Goal: Transaction & Acquisition: Purchase product/service

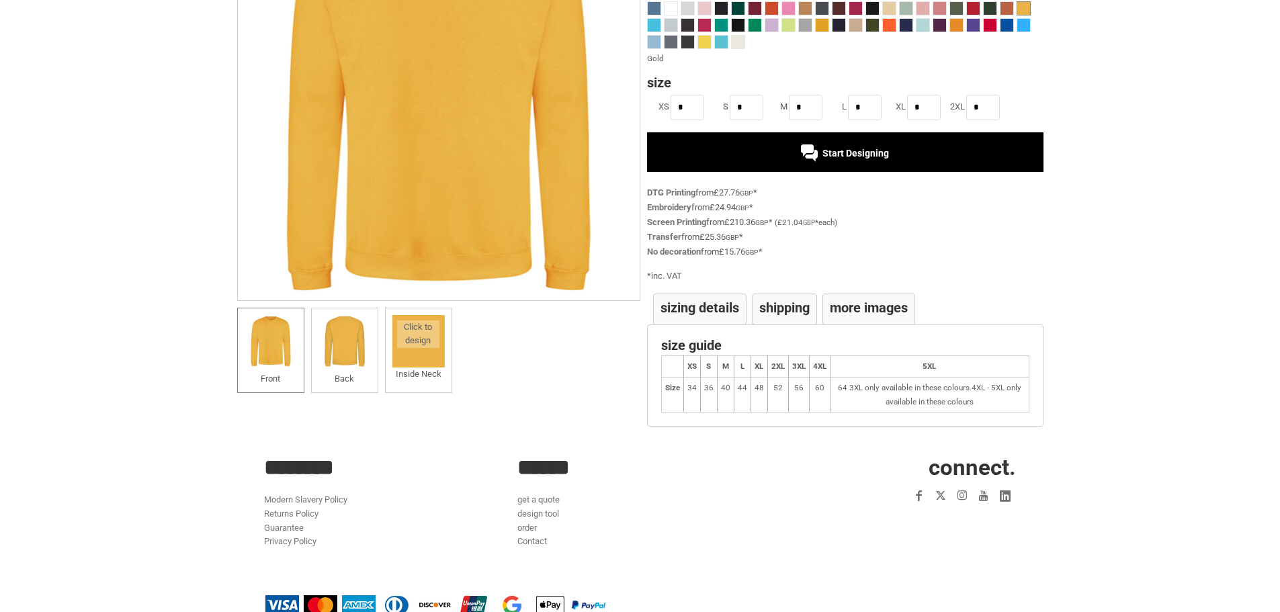
scroll to position [234, 0]
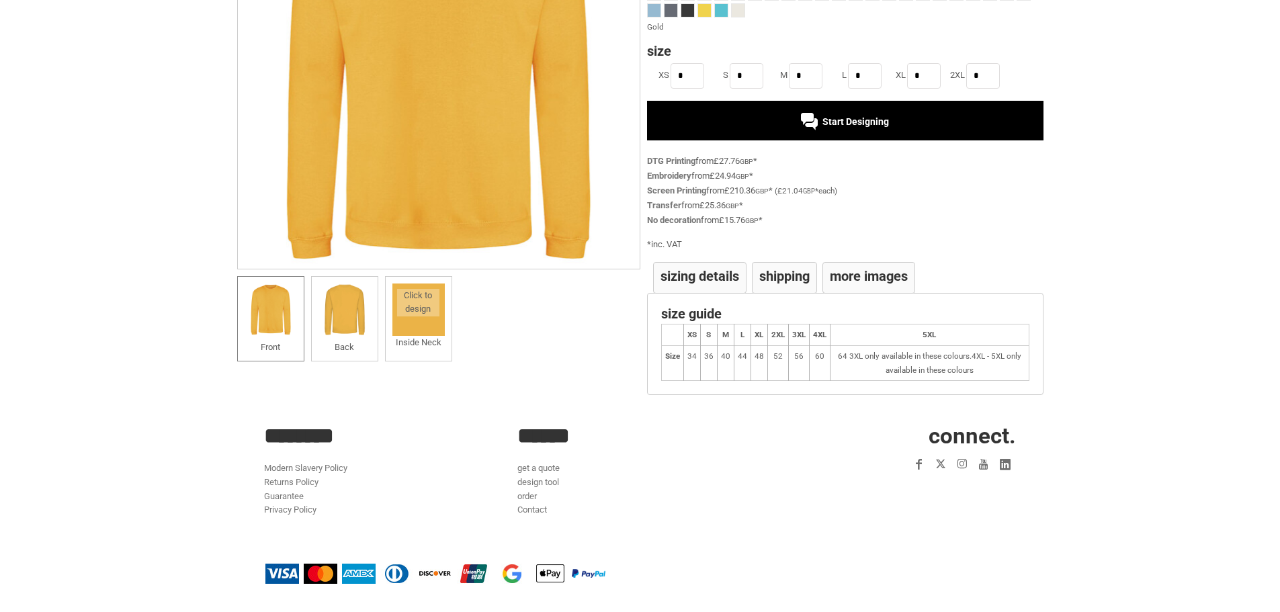
click at [856, 277] on h4 "More Images" at bounding box center [869, 275] width 78 height 13
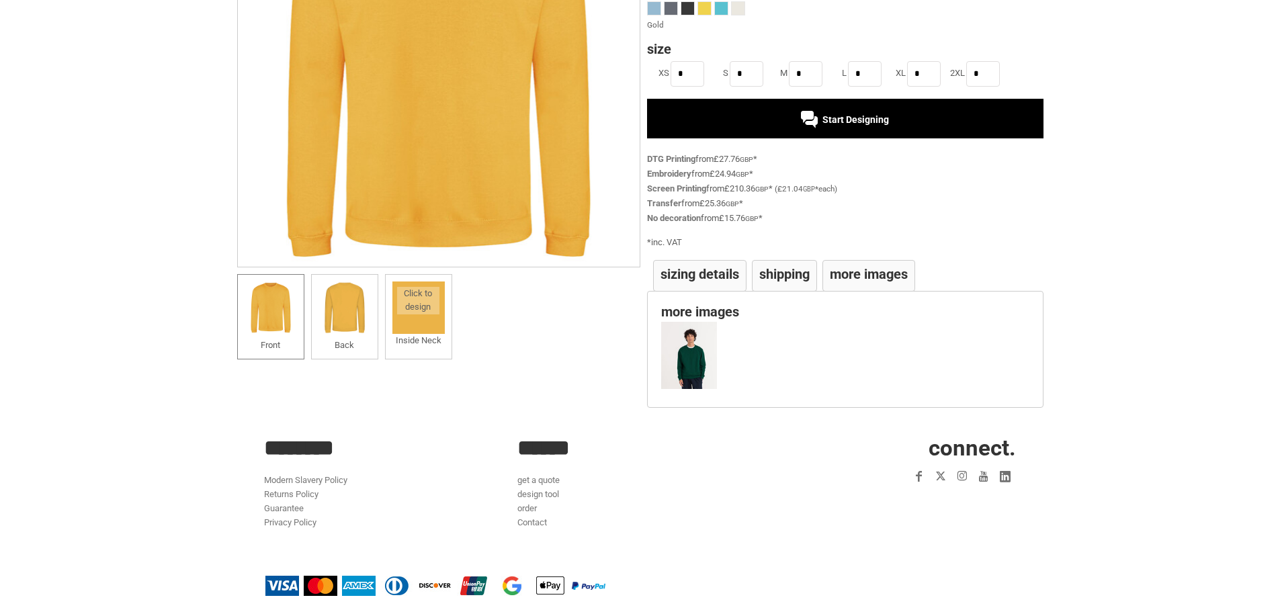
click at [696, 275] on h4 "Sizing Details" at bounding box center [700, 273] width 79 height 13
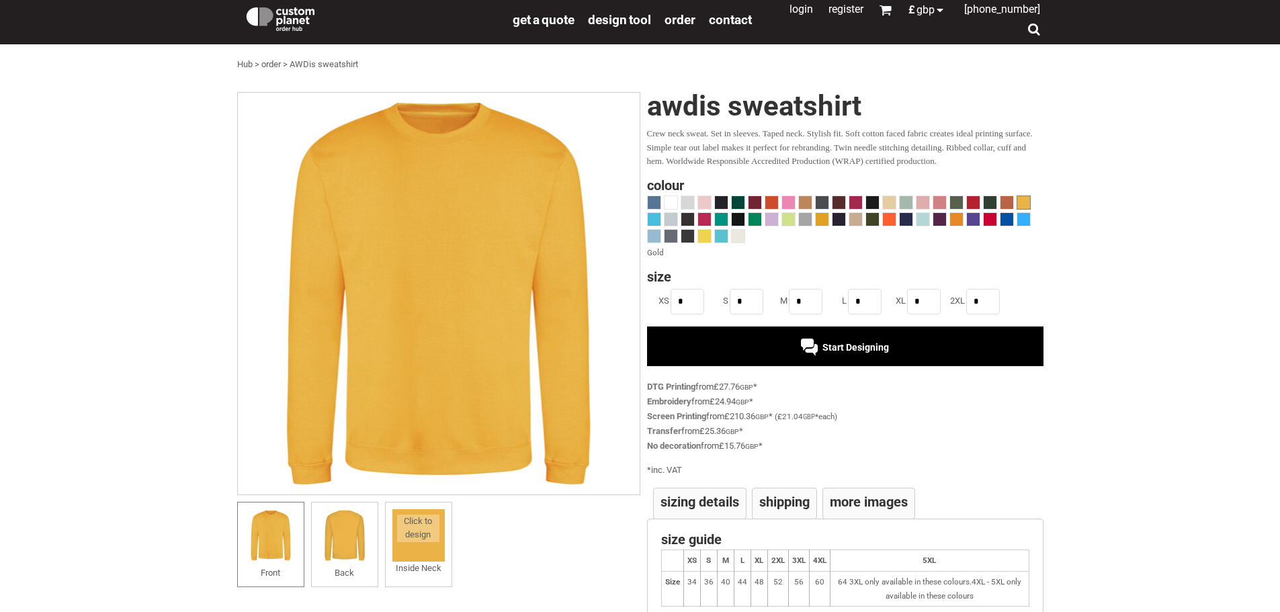
scroll to position [0, 0]
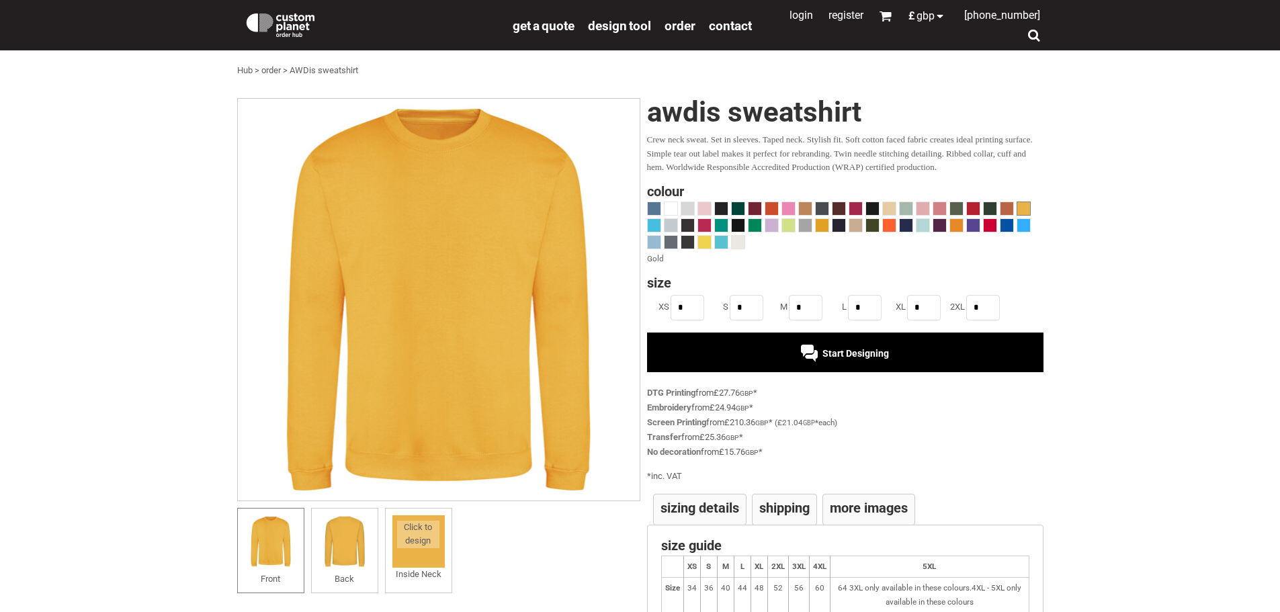
click at [271, 73] on link "order" at bounding box center [270, 70] width 19 height 10
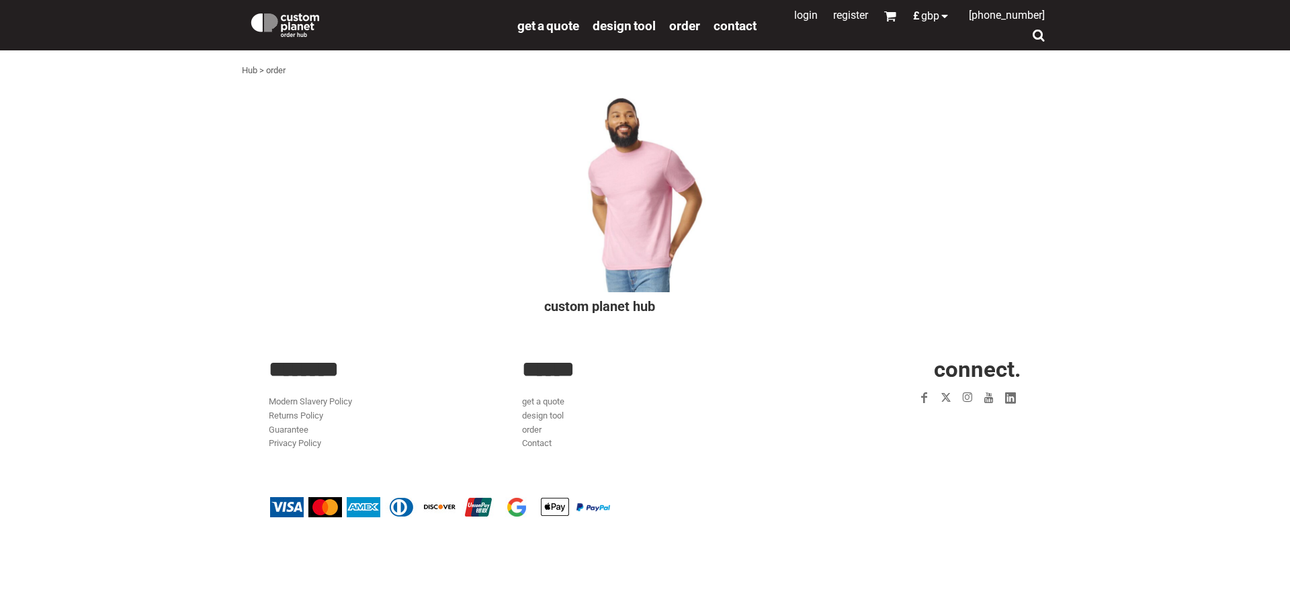
click at [653, 268] on div at bounding box center [645, 192] width 202 height 202
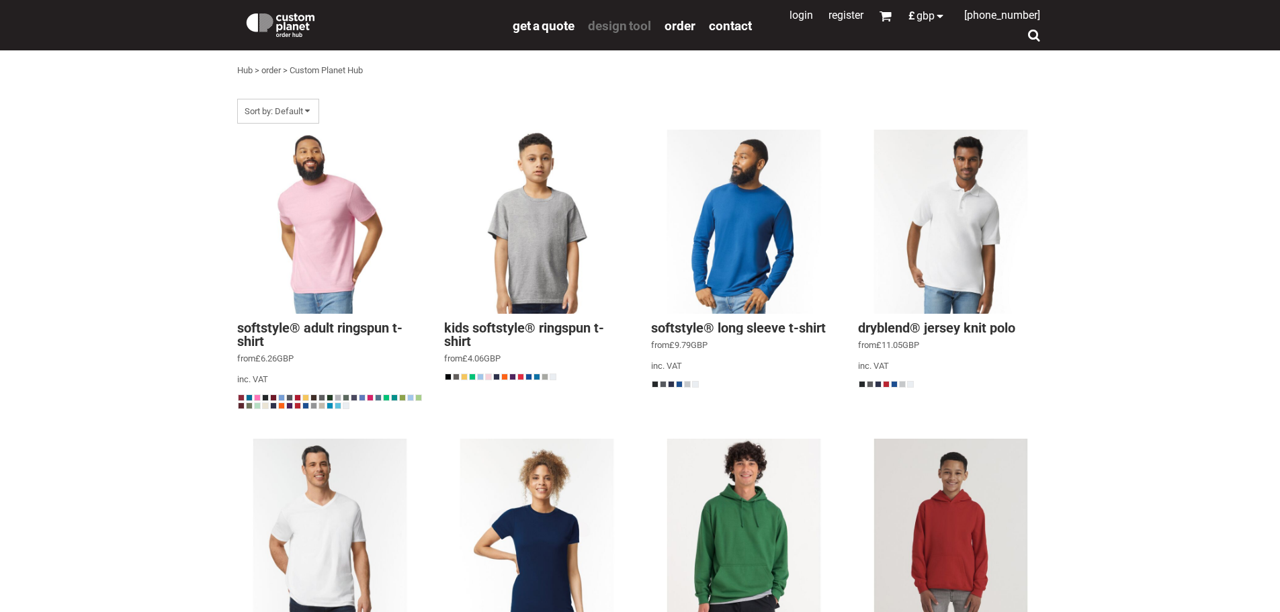
click at [623, 24] on span "design tool" at bounding box center [619, 25] width 63 height 15
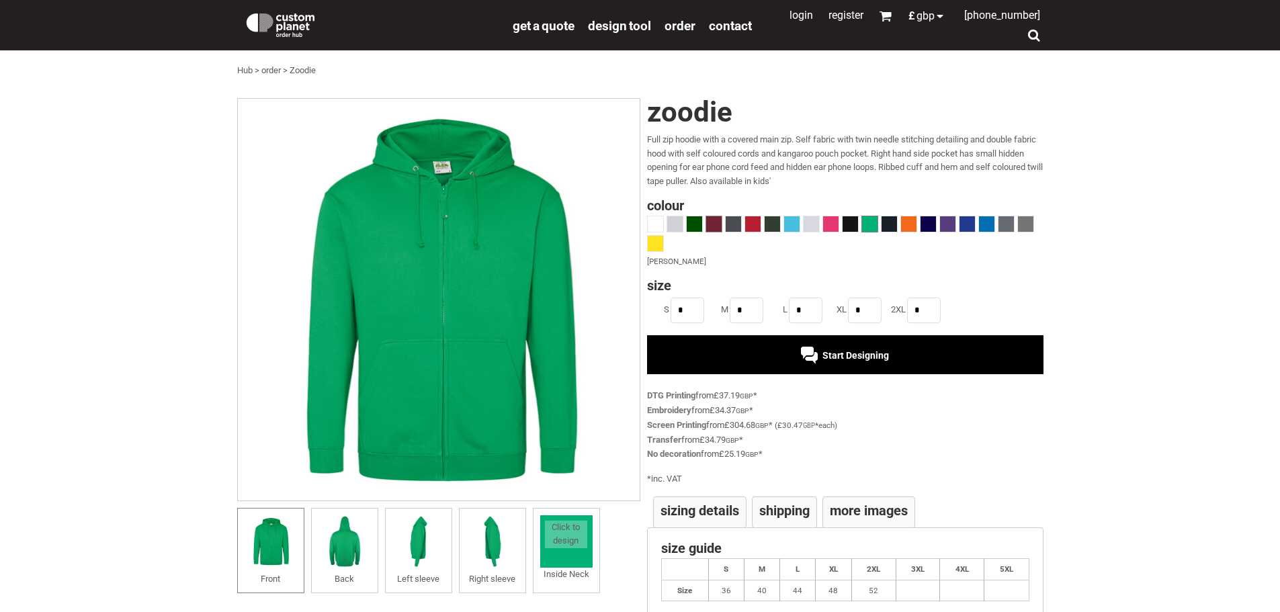
click at [719, 216] on div at bounding box center [714, 224] width 17 height 17
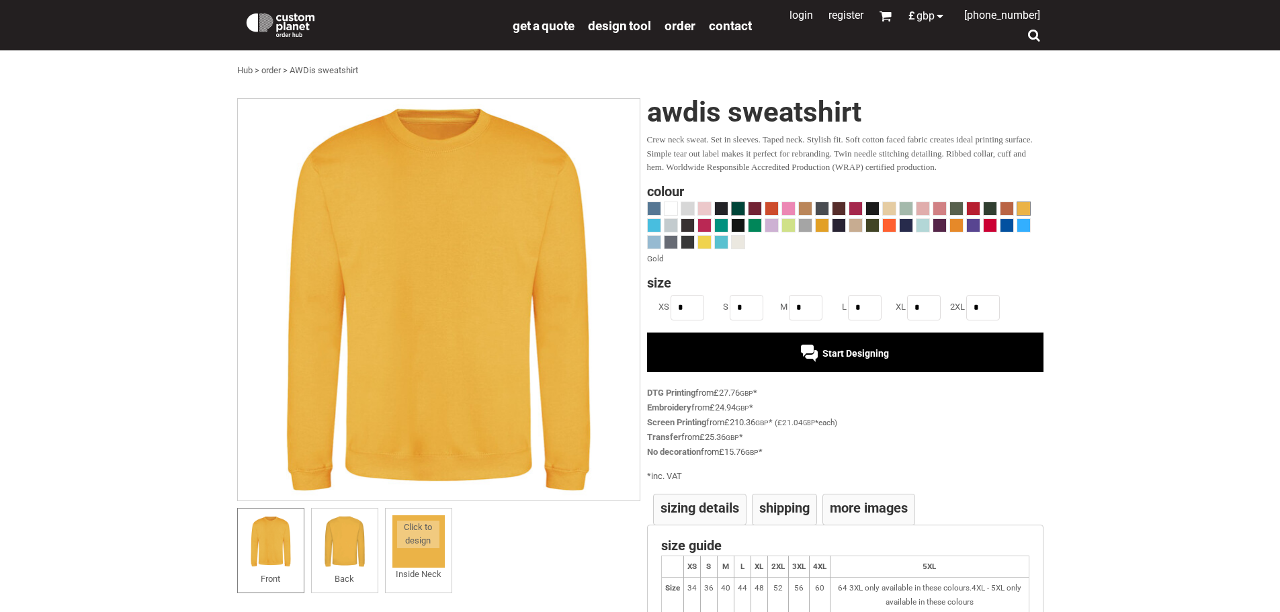
click at [743, 206] on span at bounding box center [738, 208] width 13 height 13
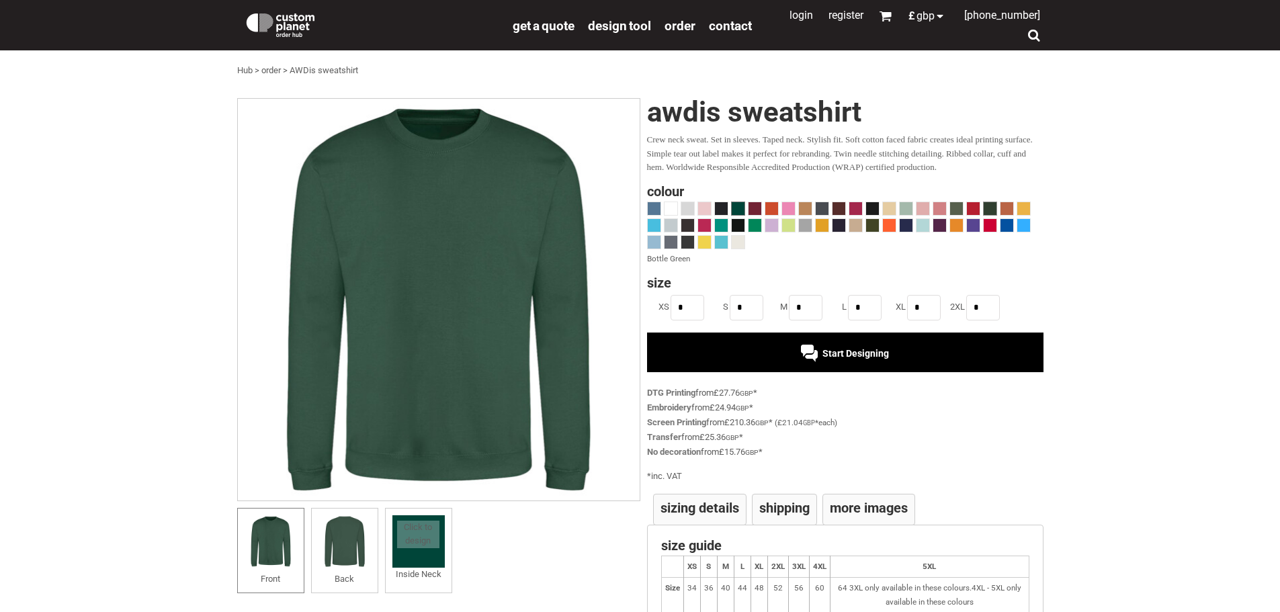
click at [989, 205] on span at bounding box center [990, 208] width 13 height 13
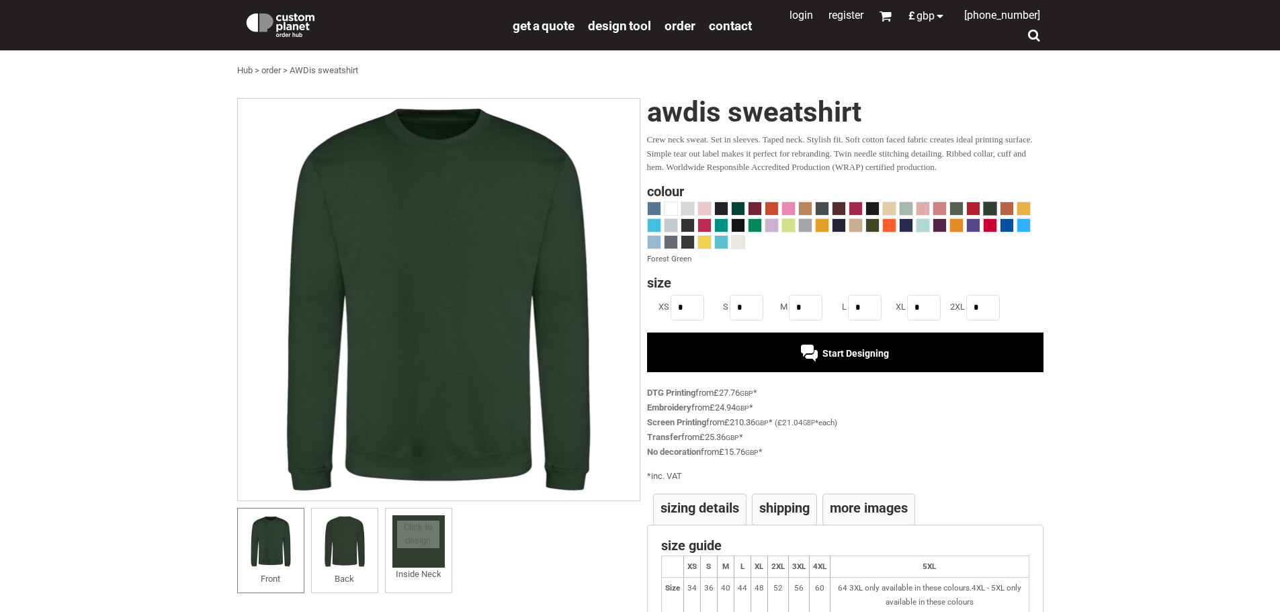
click at [720, 362] on div "Start Designing" at bounding box center [845, 352] width 396 height 39
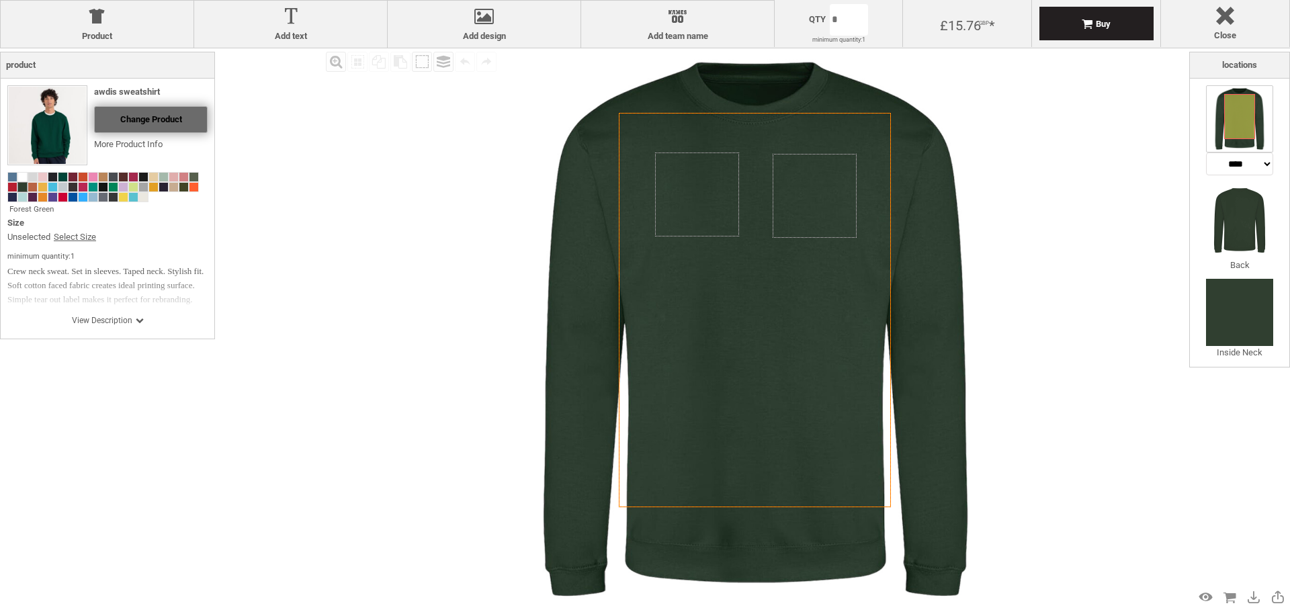
click at [120, 120] on span "Change Product" at bounding box center [151, 119] width 62 height 10
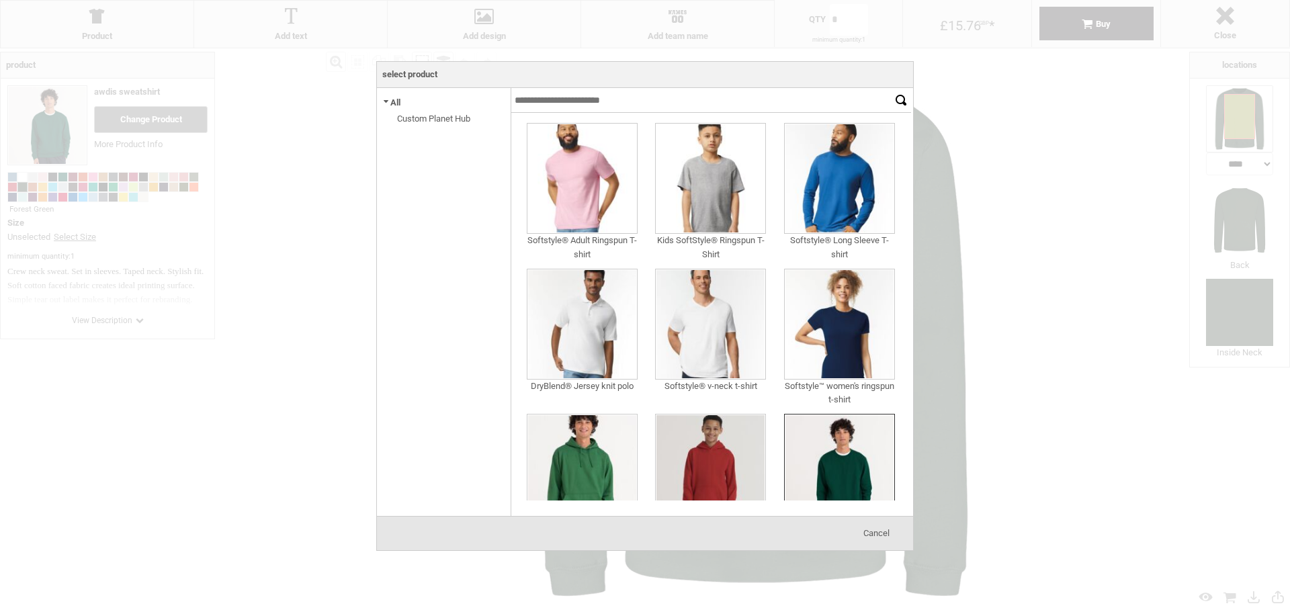
click at [431, 126] on div "Select product All Custom Planet Hub" at bounding box center [444, 302] width 134 height 428
click at [431, 118] on link "Custom Planet Hub" at bounding box center [433, 119] width 73 height 10
click at [553, 110] on input "text" at bounding box center [701, 100] width 380 height 25
type input "*******"
click at [891, 88] on input "******" at bounding box center [901, 100] width 20 height 25
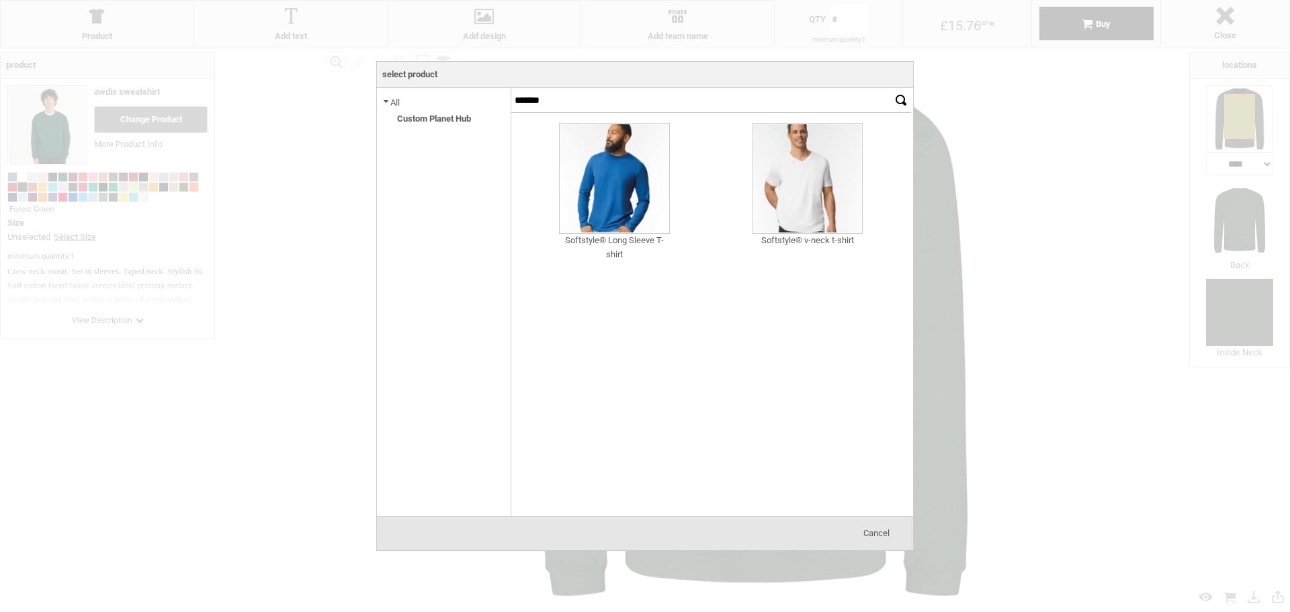
click at [873, 538] on span "Cancel" at bounding box center [877, 533] width 26 height 10
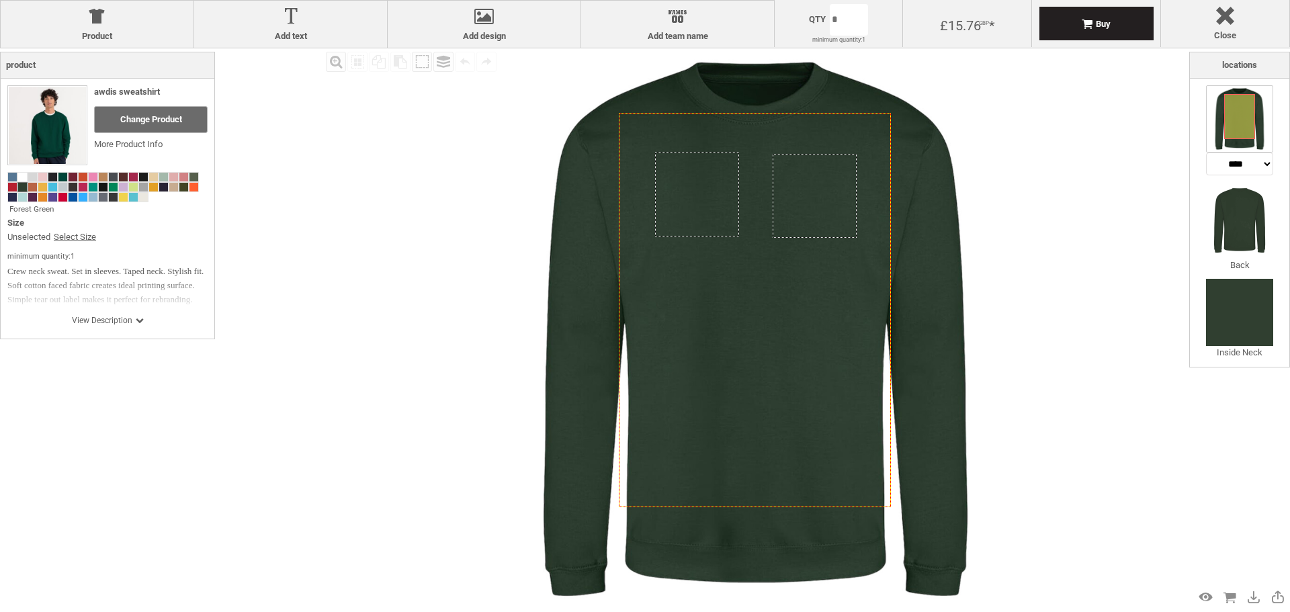
select select "*******"
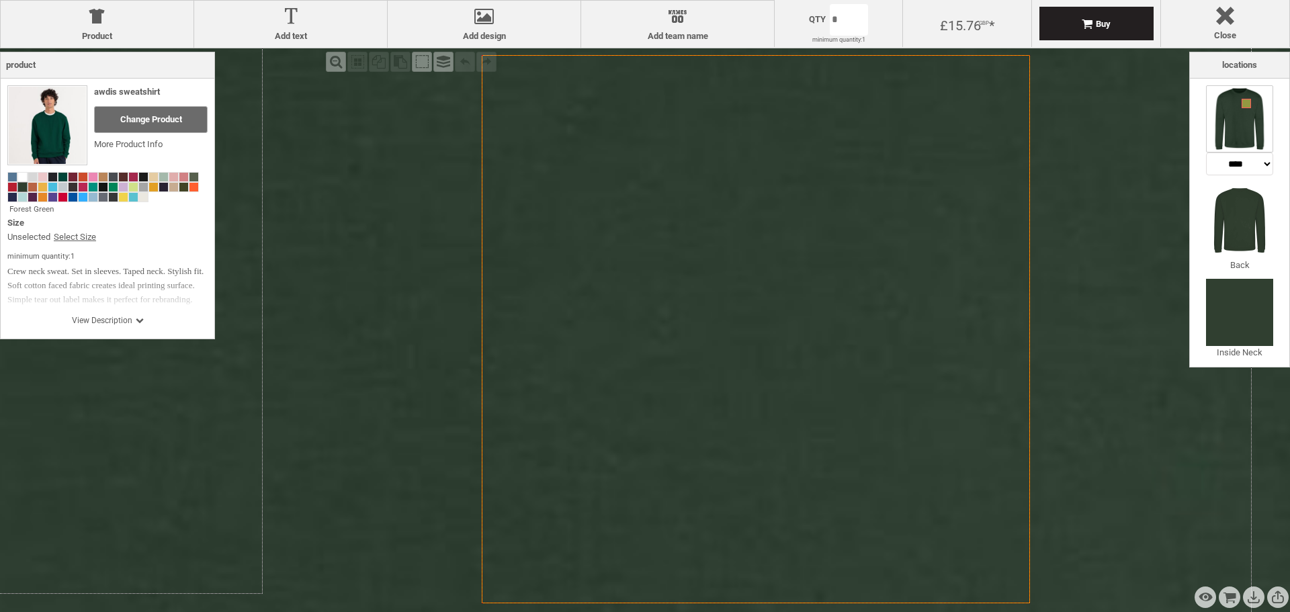
drag, startPoint x: 835, startPoint y: 186, endPoint x: 810, endPoint y: 229, distance: 49.7
click at [810, 229] on icon "Created with [PERSON_NAME] 2.1.2" at bounding box center [756, 329] width 548 height 548
click at [492, 21] on div at bounding box center [483, 19] width 179 height 24
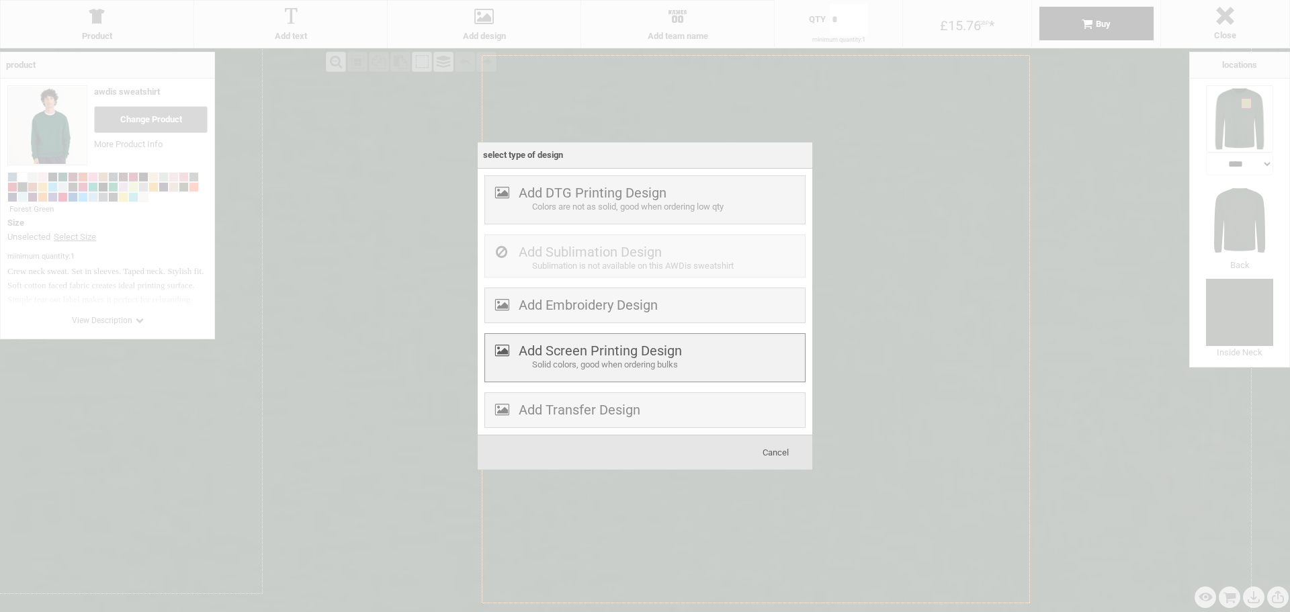
click at [586, 370] on div "Solid colors, good when ordering bulks" at bounding box center [666, 365] width 269 height 14
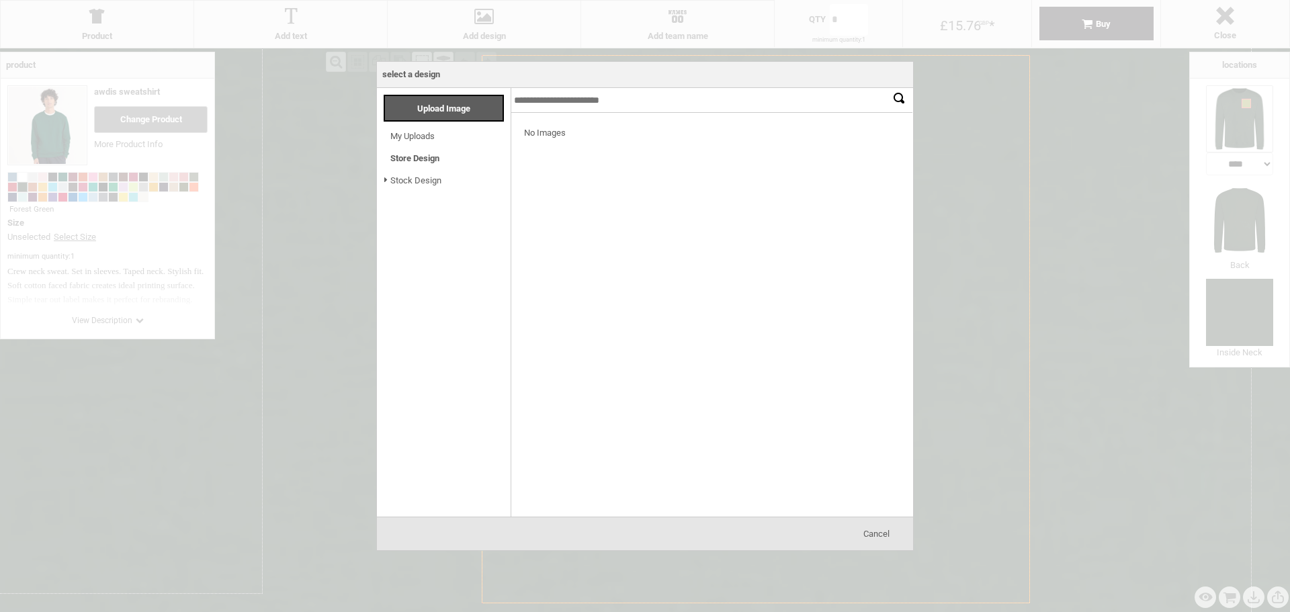
click at [546, 135] on div "No Images" at bounding box center [712, 133] width 403 height 41
click at [483, 136] on li "My Uploads Loading..." at bounding box center [447, 133] width 127 height 22
click at [403, 135] on link "My Uploads" at bounding box center [412, 136] width 44 height 10
click at [538, 99] on input "text" at bounding box center [712, 100] width 403 height 25
click at [422, 187] on span "Stock Design" at bounding box center [415, 180] width 51 height 15
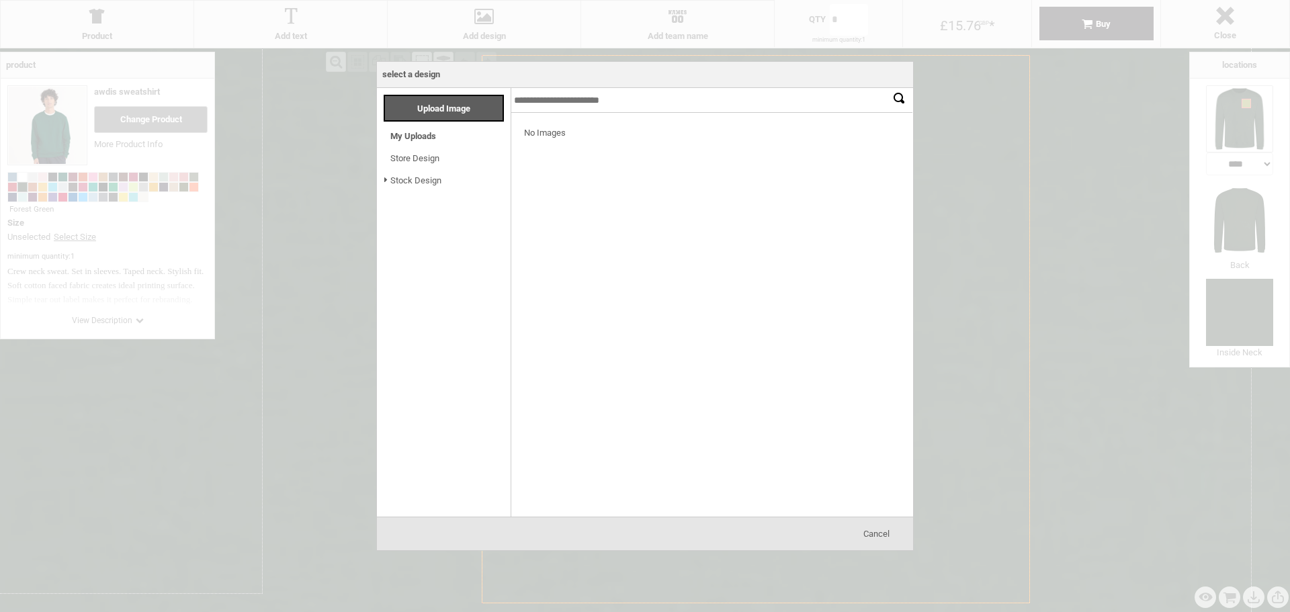
click at [422, 183] on link "Stock Design" at bounding box center [415, 180] width 51 height 10
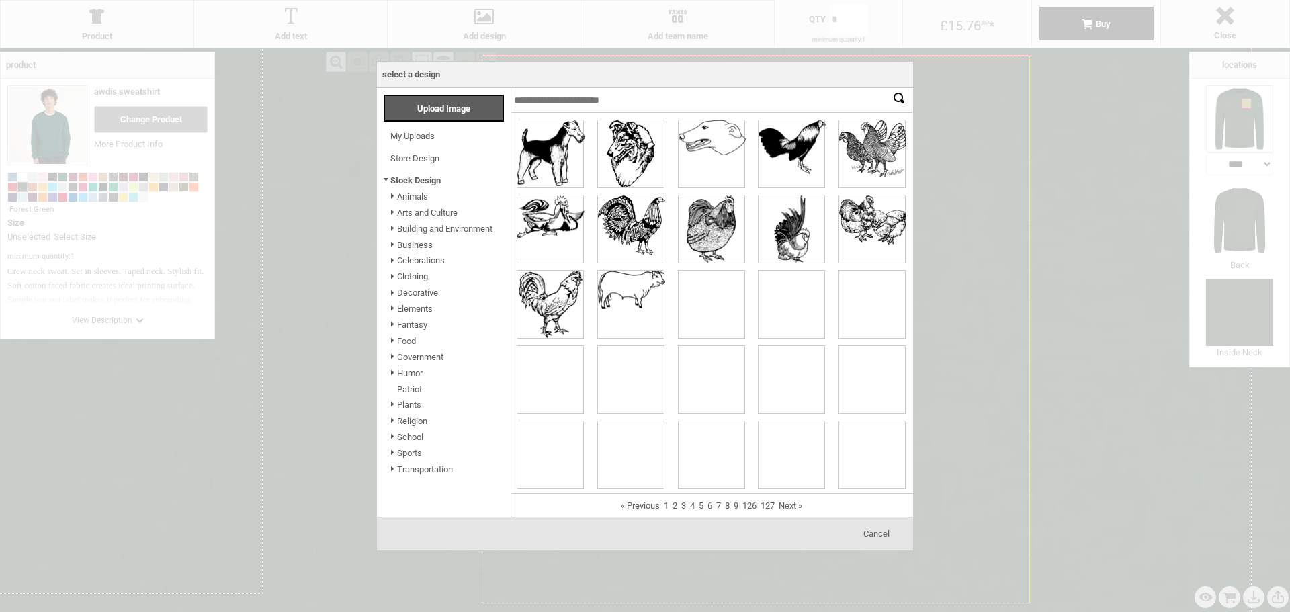
click at [415, 130] on span "My Uploads" at bounding box center [412, 135] width 44 height 15
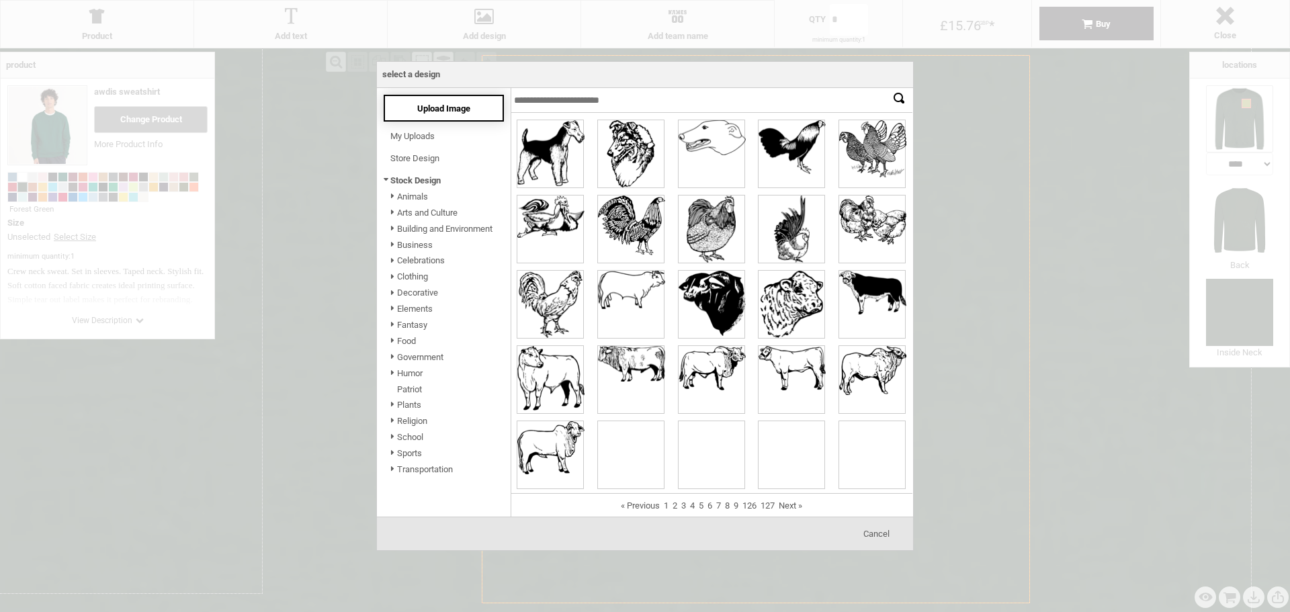
click at [433, 118] on div "Upload Image" at bounding box center [444, 108] width 120 height 27
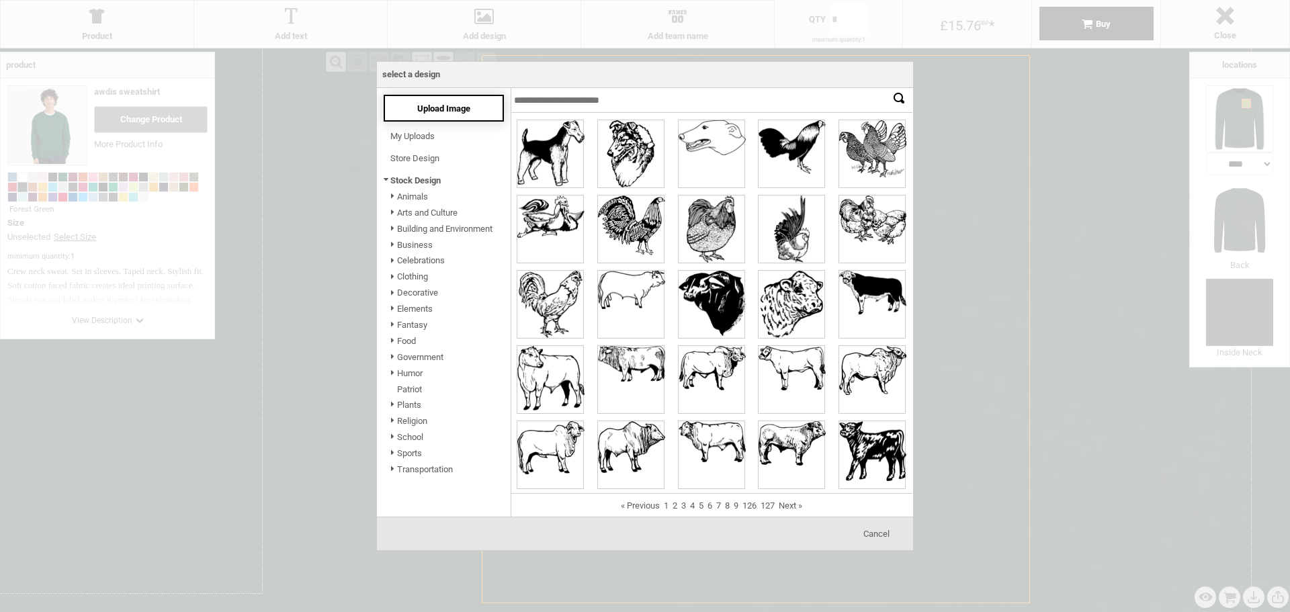
click at [461, 110] on span "Upload Image" at bounding box center [443, 108] width 53 height 10
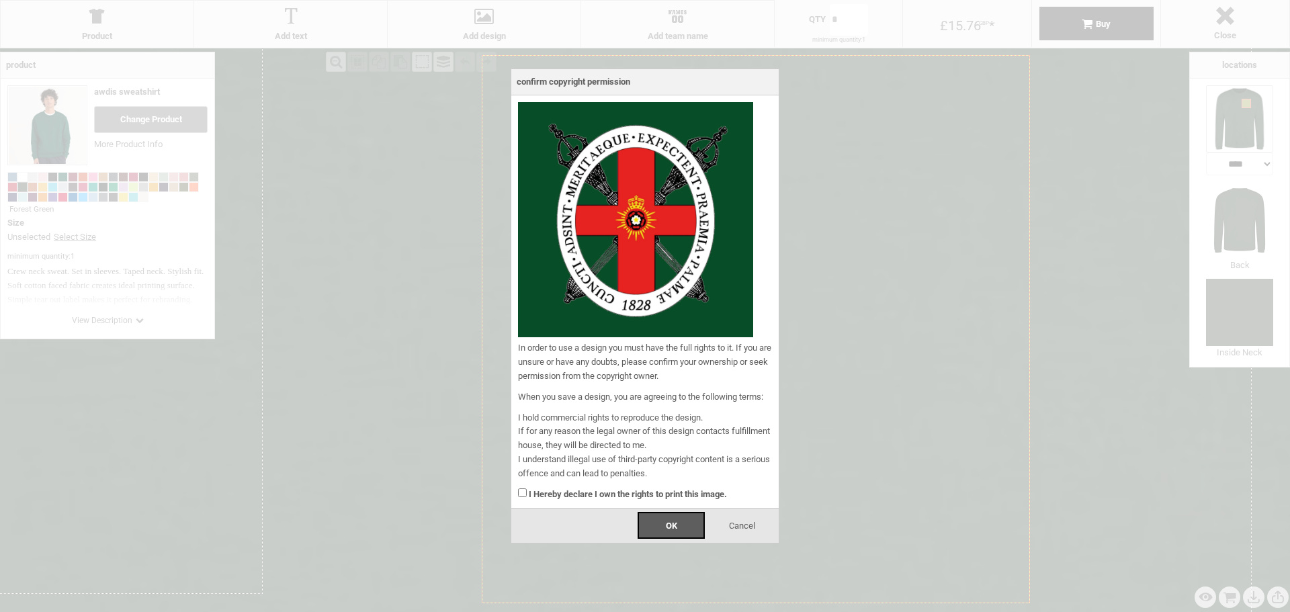
click at [634, 491] on strong "I Hereby declare I own the rights to print this image." at bounding box center [628, 494] width 198 height 10
click at [663, 523] on div "OK" at bounding box center [671, 525] width 67 height 27
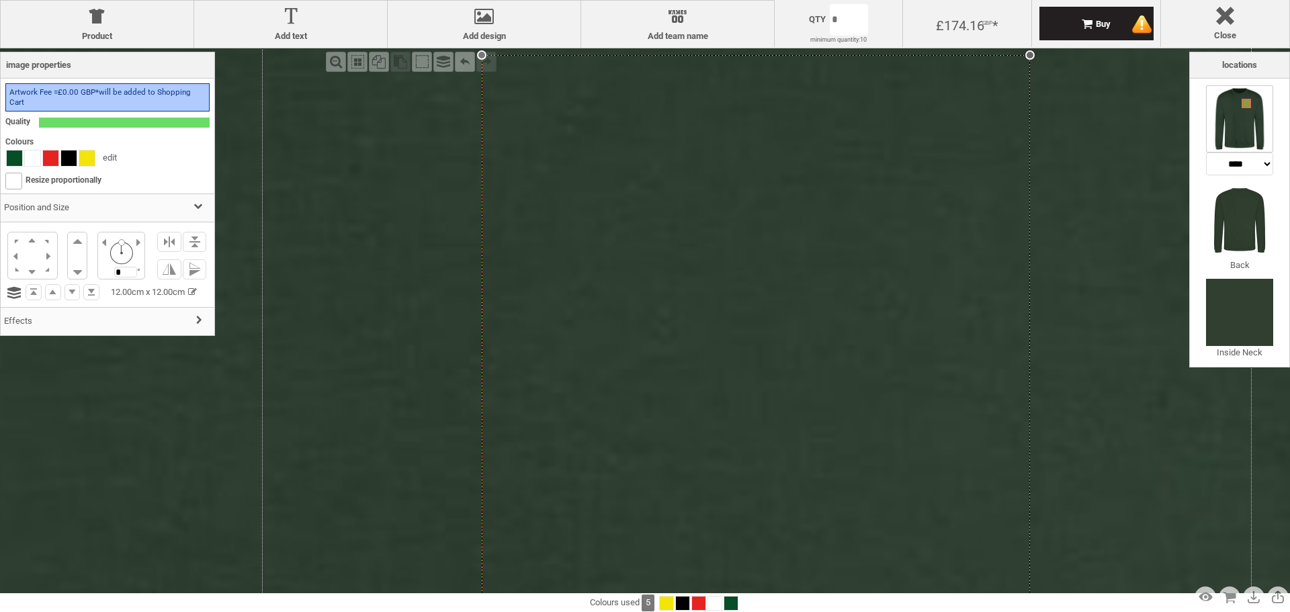
select select "*"
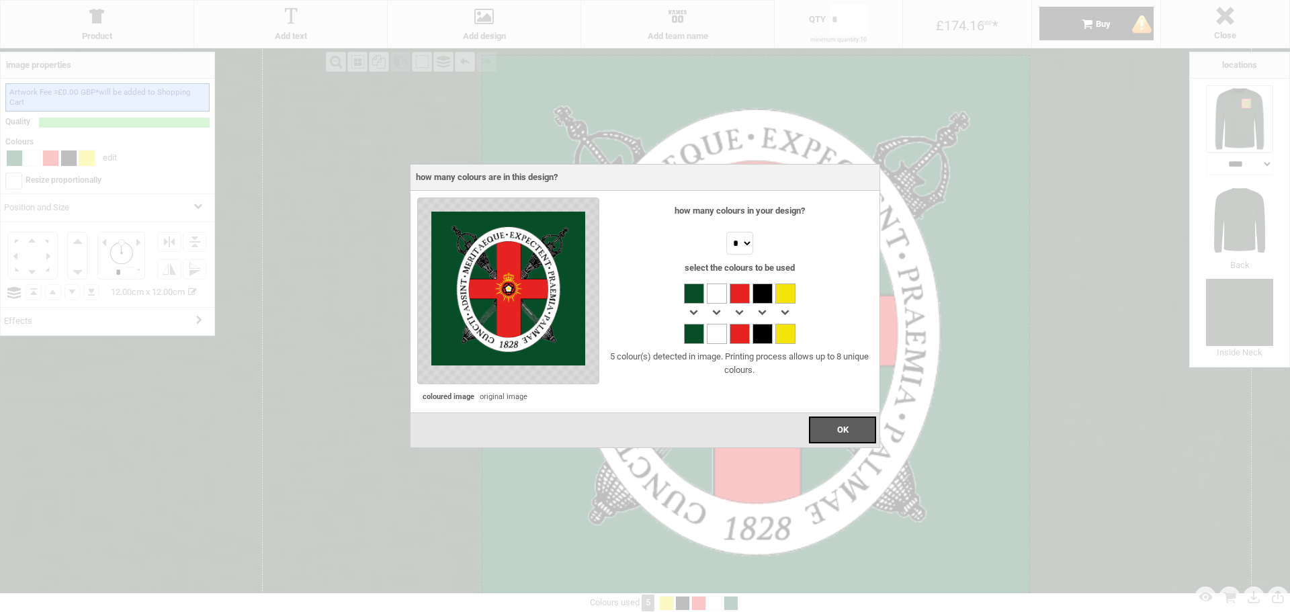
click at [694, 309] on div at bounding box center [694, 314] width 20 height 20
click at [694, 318] on div at bounding box center [694, 314] width 20 height 20
click at [694, 347] on div "How many colours in your design? * * * * * * * * 5 Colours Select the colours t…" at bounding box center [736, 288] width 274 height 180
click at [694, 336] on div at bounding box center [694, 334] width 20 height 20
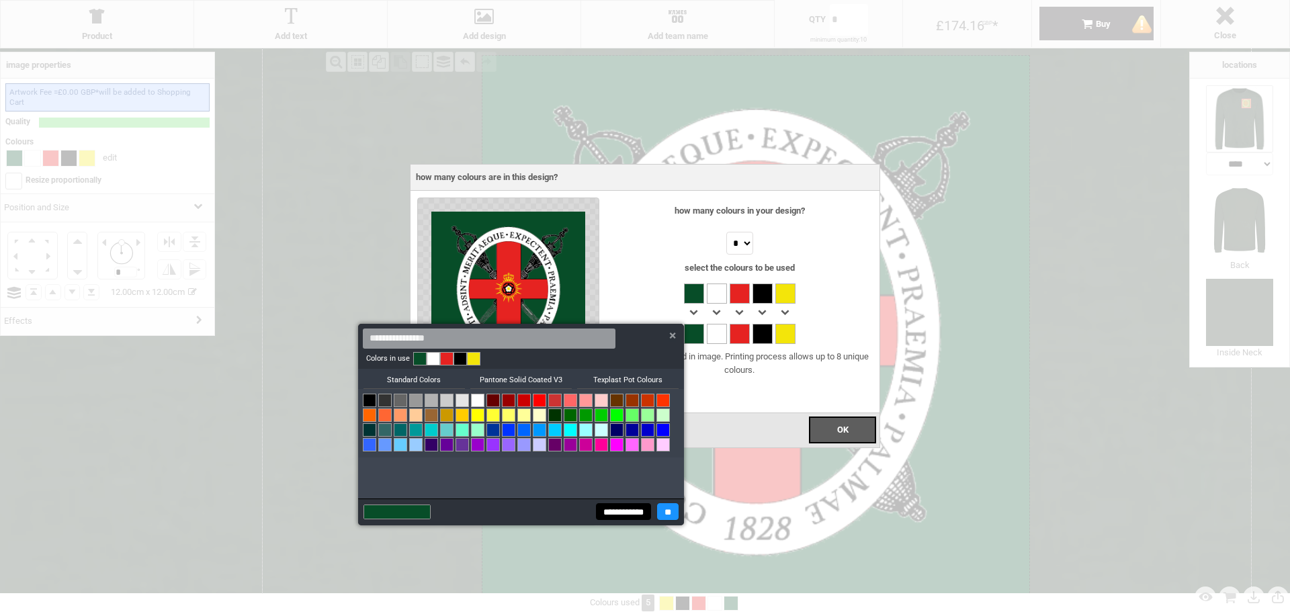
click at [624, 509] on input "**********" at bounding box center [623, 511] width 55 height 17
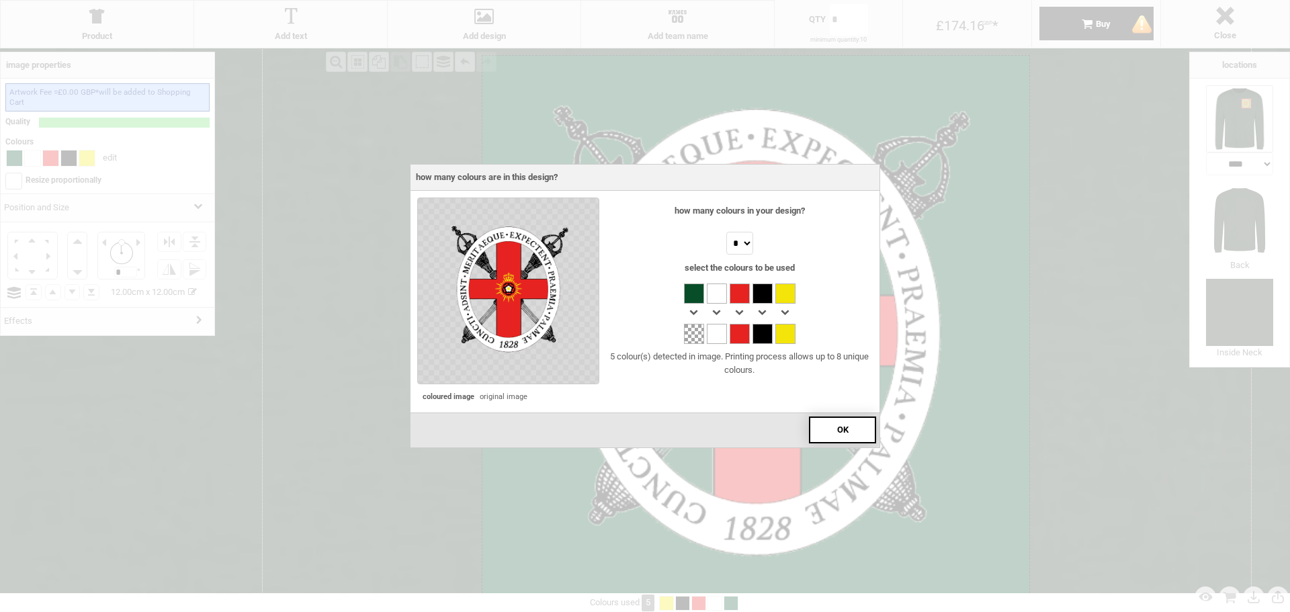
click at [839, 419] on div "OK" at bounding box center [842, 430] width 67 height 27
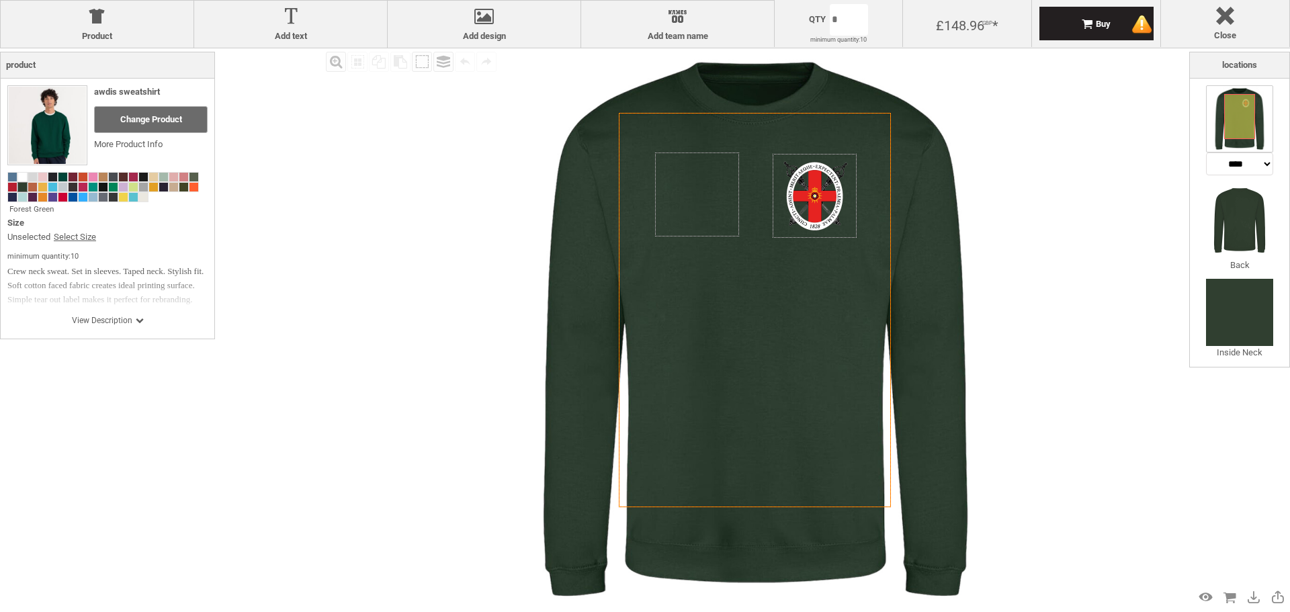
drag, startPoint x: 418, startPoint y: 287, endPoint x: 254, endPoint y: 376, distance: 186.4
click at [254, 376] on div "Fill Background Zoom in Zoom out Select All Copy All Selected Paste Off On Grou…" at bounding box center [645, 354] width 1290 height 612
click at [427, 152] on div "Fill Background Zoom in Zoom out Select All Copy All Selected Paste Off On Grou…" at bounding box center [756, 329] width 867 height 562
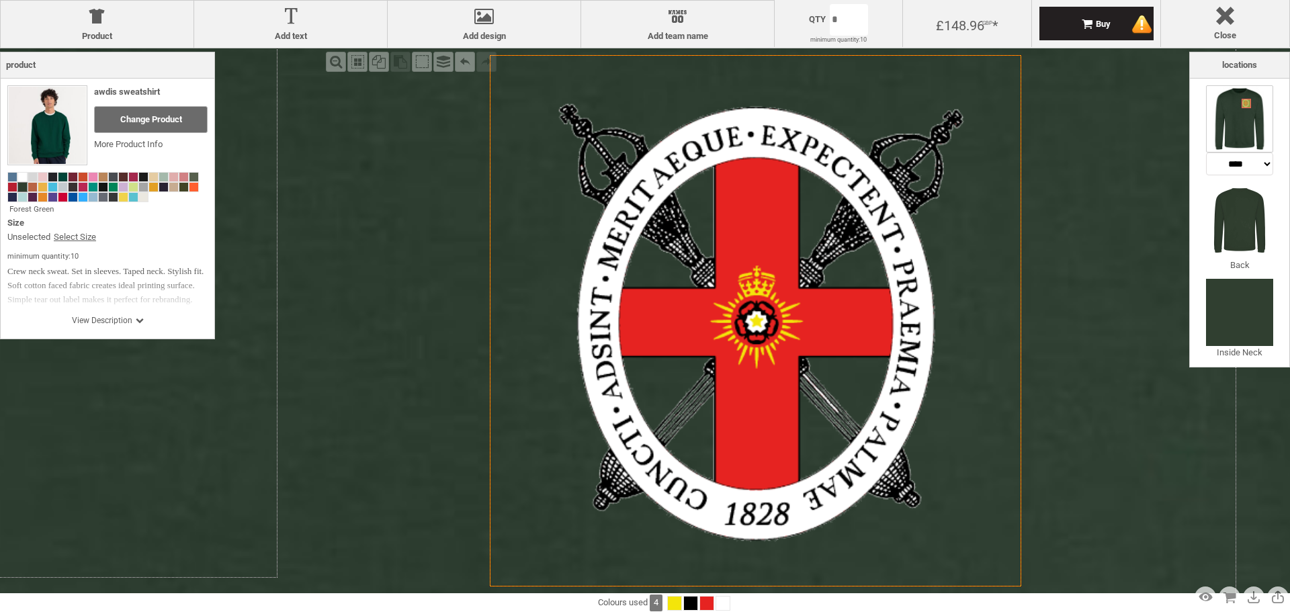
drag, startPoint x: 808, startPoint y: 188, endPoint x: 823, endPoint y: 188, distance: 14.8
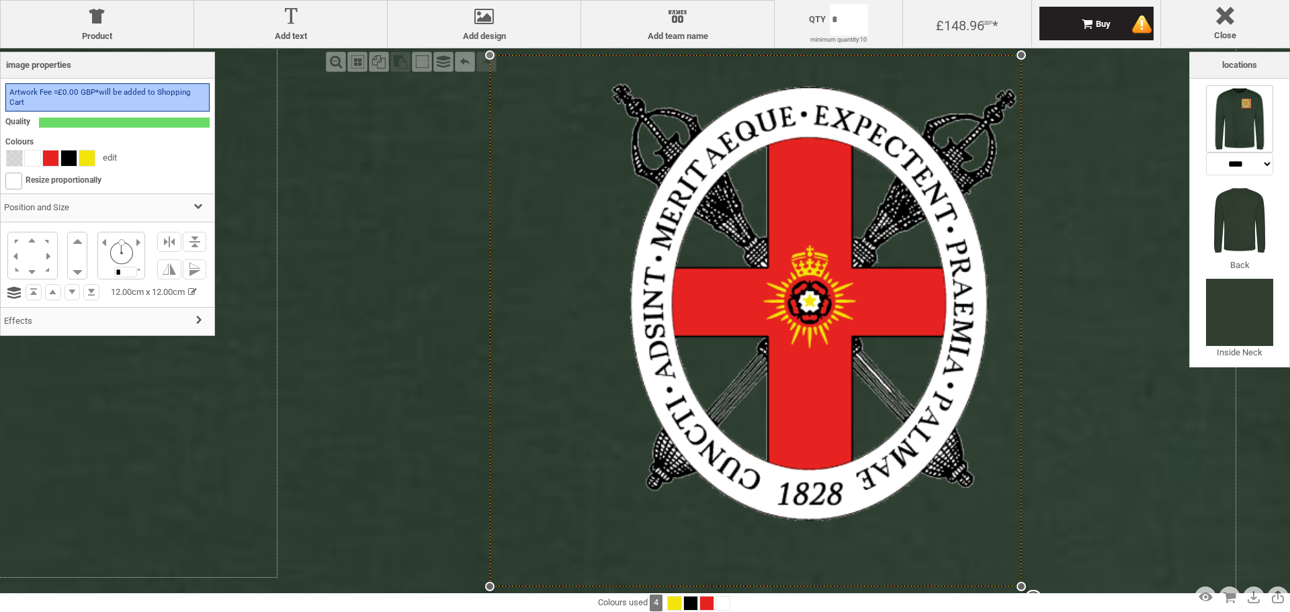
drag, startPoint x: 790, startPoint y: 243, endPoint x: 834, endPoint y: 220, distance: 50.2
click at [834, 220] on div "settings 12.00cm x 12.00cm" at bounding box center [756, 321] width 532 height 532
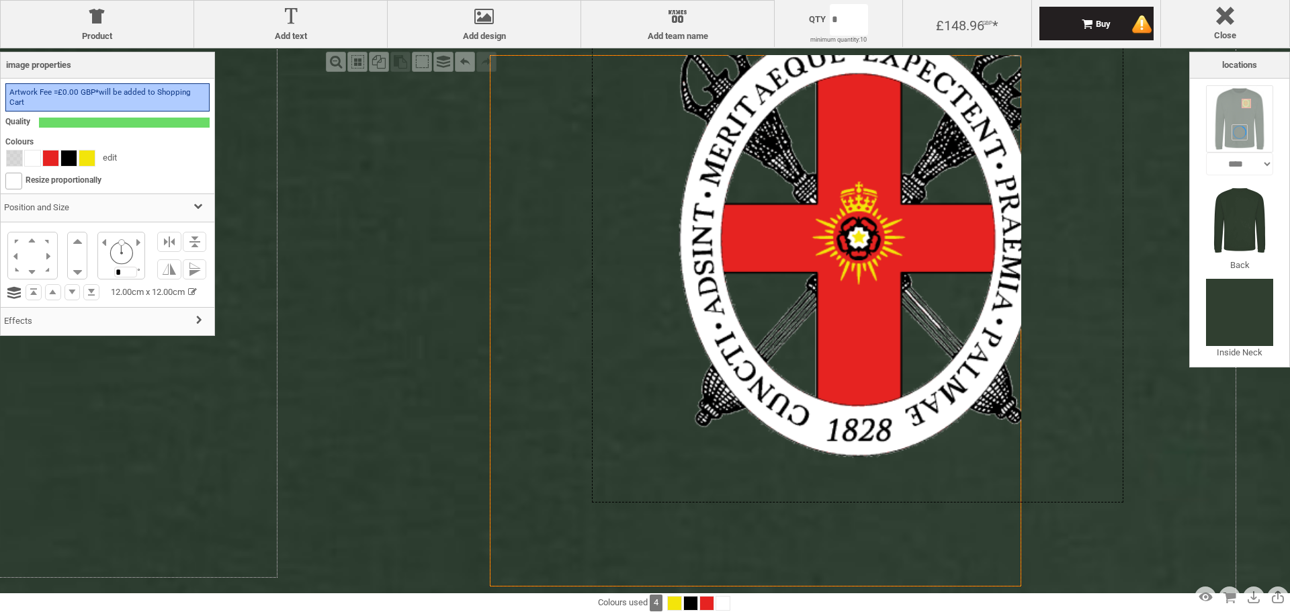
drag, startPoint x: 835, startPoint y: 241, endPoint x: 937, endPoint y: 155, distance: 133.1
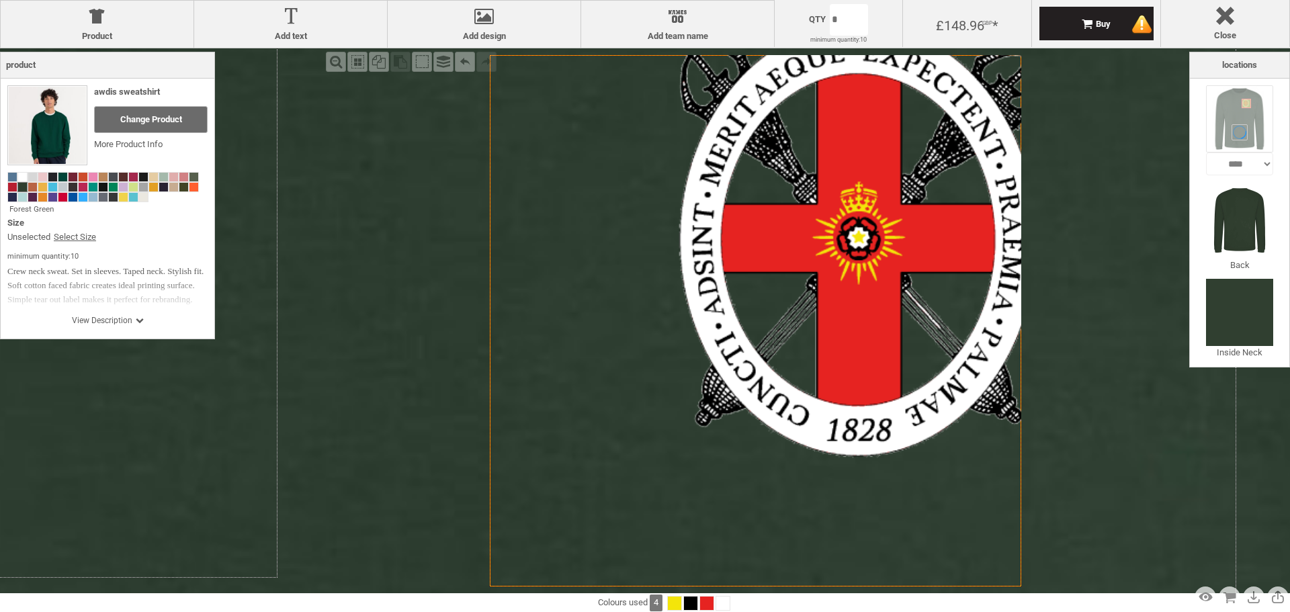
drag, startPoint x: 836, startPoint y: 163, endPoint x: 771, endPoint y: 196, distance: 72.7
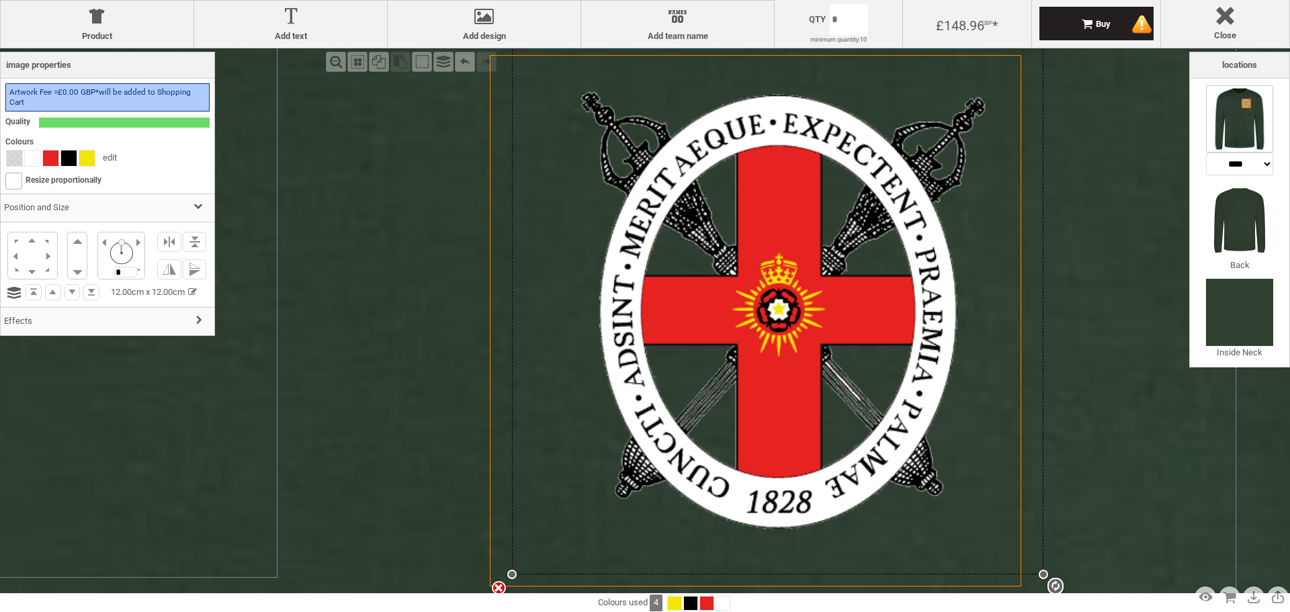
drag, startPoint x: 808, startPoint y: 209, endPoint x: 717, endPoint y: 275, distance: 112.6
click at [717, 275] on div "settings 12.00cm x 12.00cm" at bounding box center [778, 309] width 532 height 532
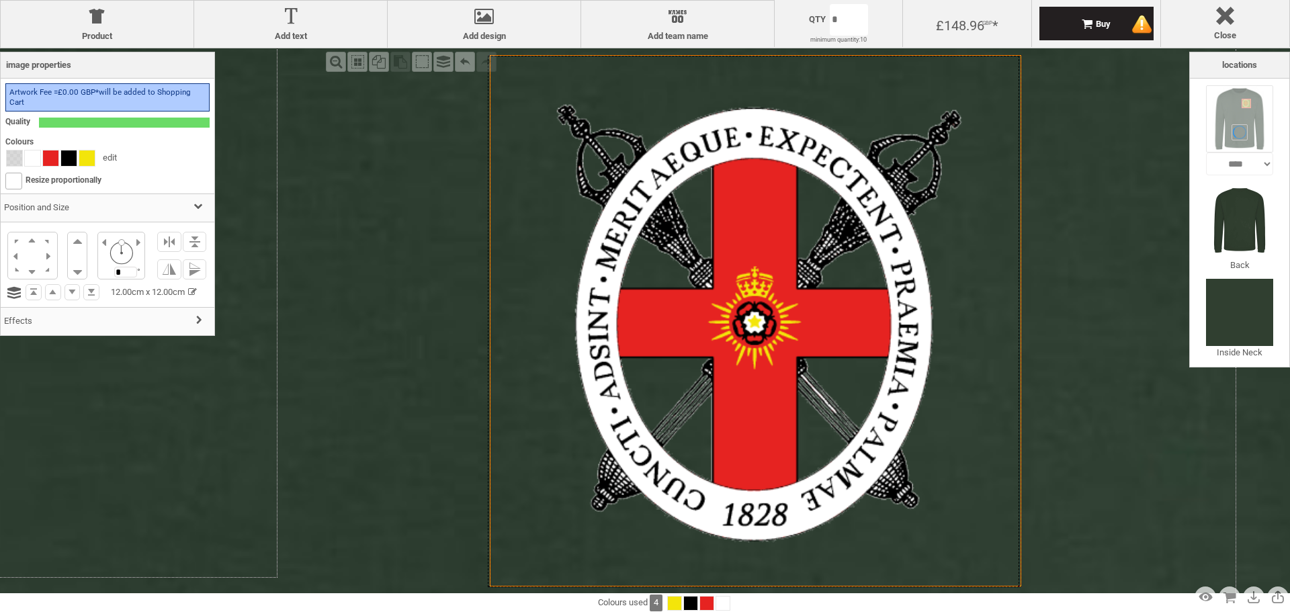
drag, startPoint x: 548, startPoint y: 177, endPoint x: 523, endPoint y: 190, distance: 27.4
click at [523, 190] on div at bounding box center [754, 322] width 532 height 532
click at [43, 253] on li at bounding box center [48, 255] width 16 height 15
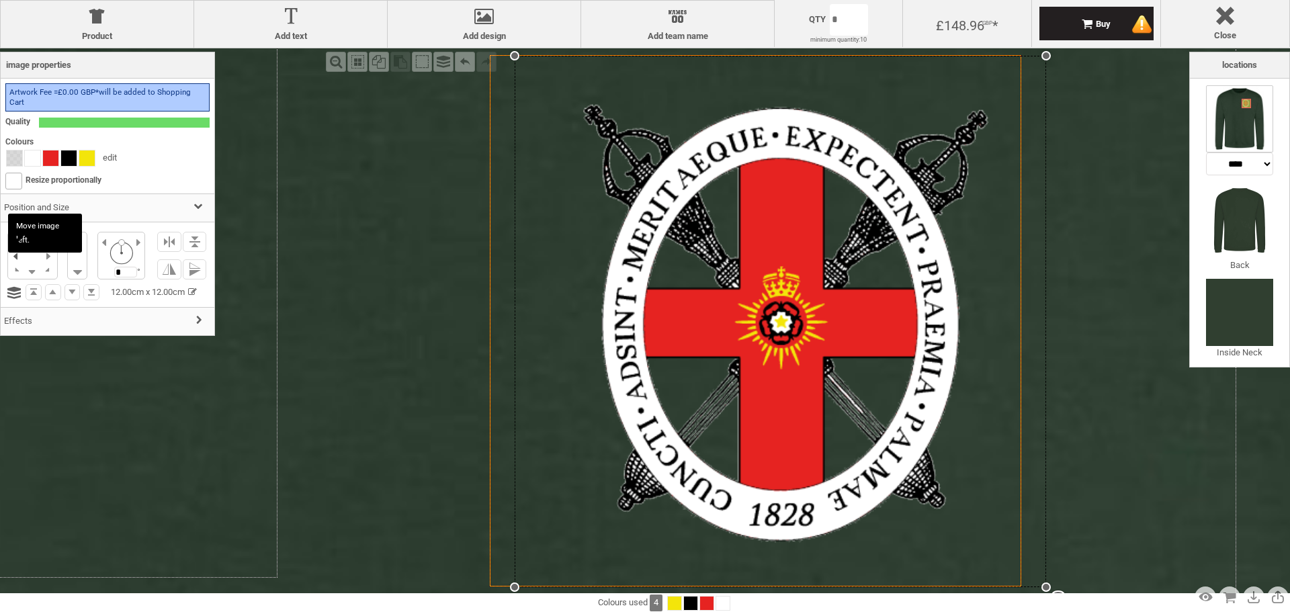
click at [11, 253] on li at bounding box center [16, 255] width 16 height 15
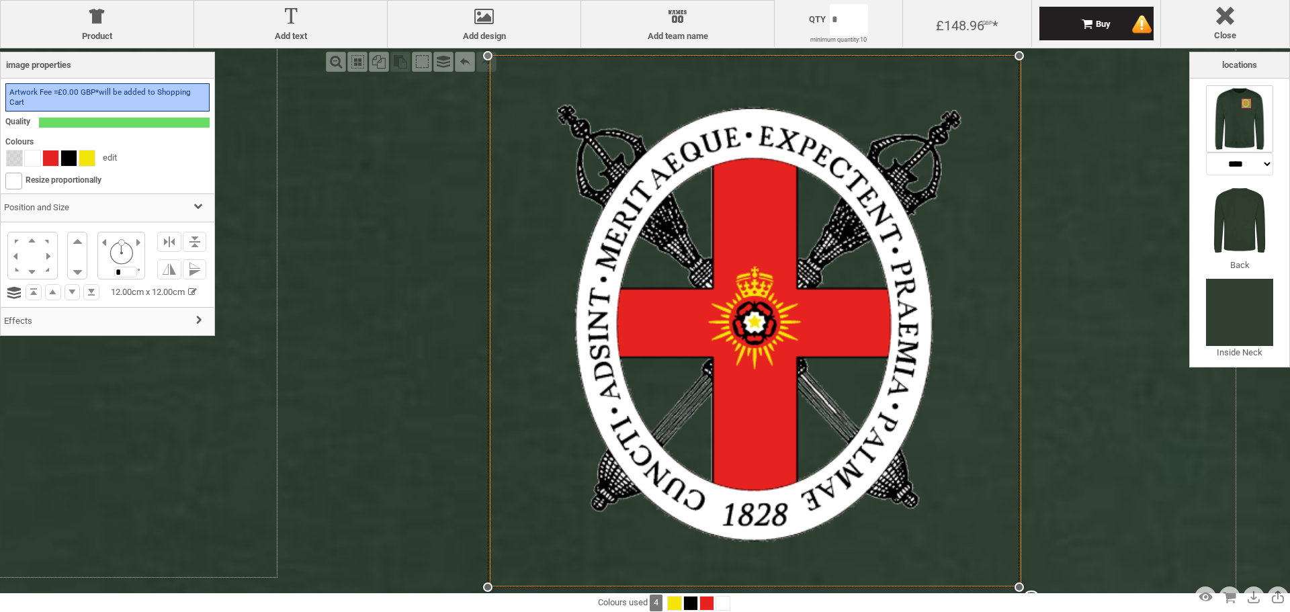
select select "*******"
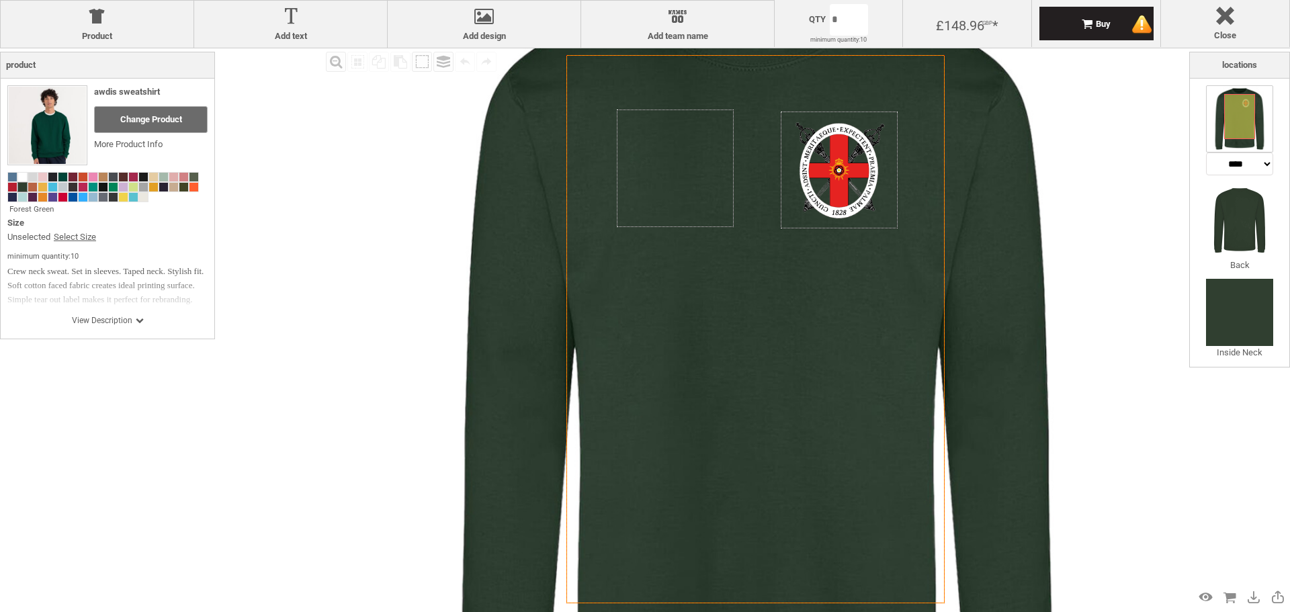
click at [1161, 383] on div "Fill Background Zoom in Zoom out Select All Copy All Selected Paste Off On Grou…" at bounding box center [756, 329] width 867 height 562
click at [67, 151] on img at bounding box center [47, 125] width 77 height 77
click at [123, 127] on div "Change Product" at bounding box center [151, 119] width 114 height 27
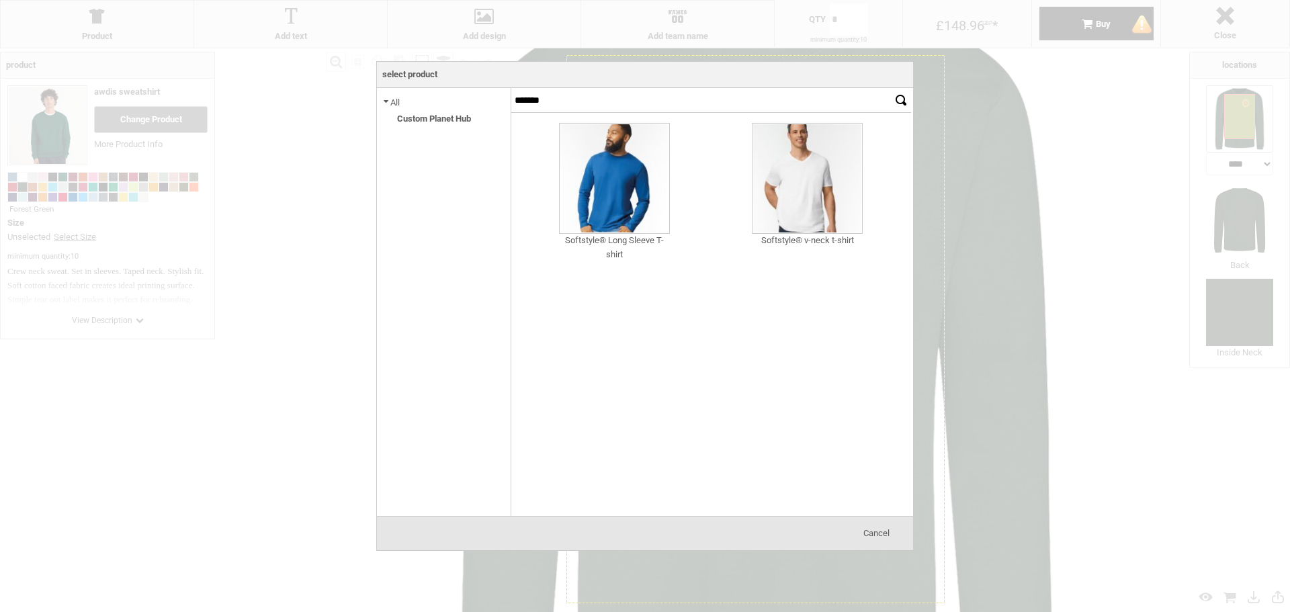
click at [890, 527] on div "Cancel" at bounding box center [876, 533] width 67 height 27
